Goal: Transaction & Acquisition: Purchase product/service

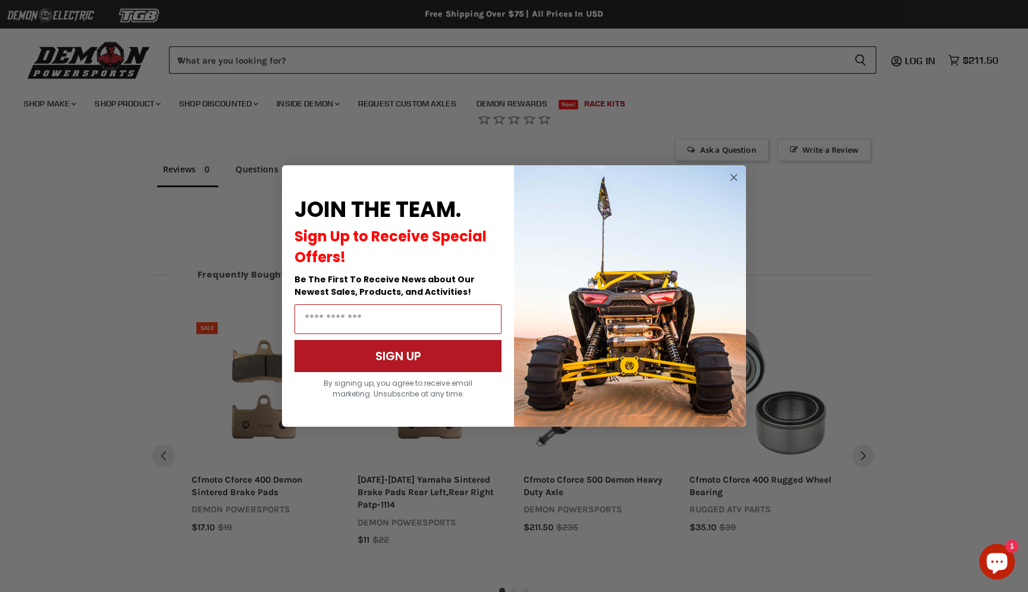
scroll to position [908, 0]
